Goal: Transaction & Acquisition: Purchase product/service

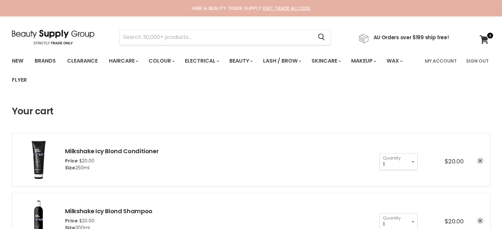
click at [164, 38] on input "Search" at bounding box center [216, 37] width 193 height 15
type input "MUVO ULTRA BLONDE"
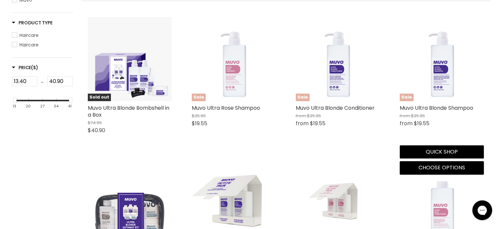
scroll to position [165, 0]
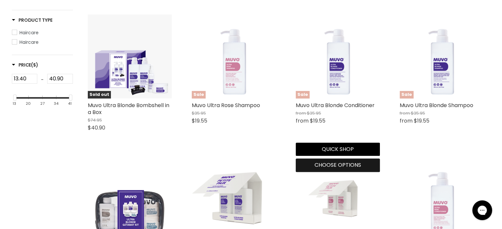
click at [338, 164] on span "Choose options" at bounding box center [337, 165] width 47 height 8
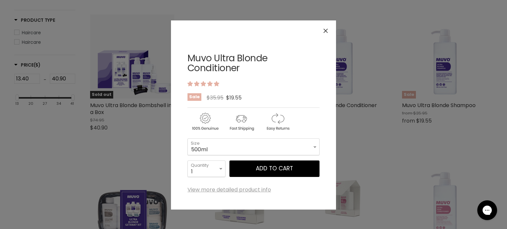
click at [323, 24] on button "Close" at bounding box center [325, 31] width 14 height 14
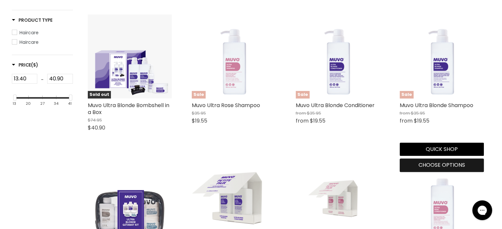
click at [445, 167] on span "Choose options" at bounding box center [441, 165] width 47 height 8
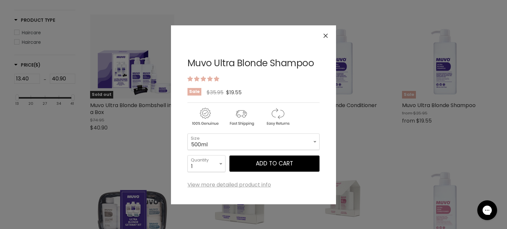
click at [326, 35] on icon "Close" at bounding box center [325, 36] width 4 height 4
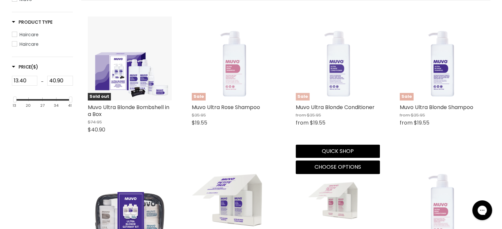
scroll to position [165, 0]
